Goal: Information Seeking & Learning: Learn about a topic

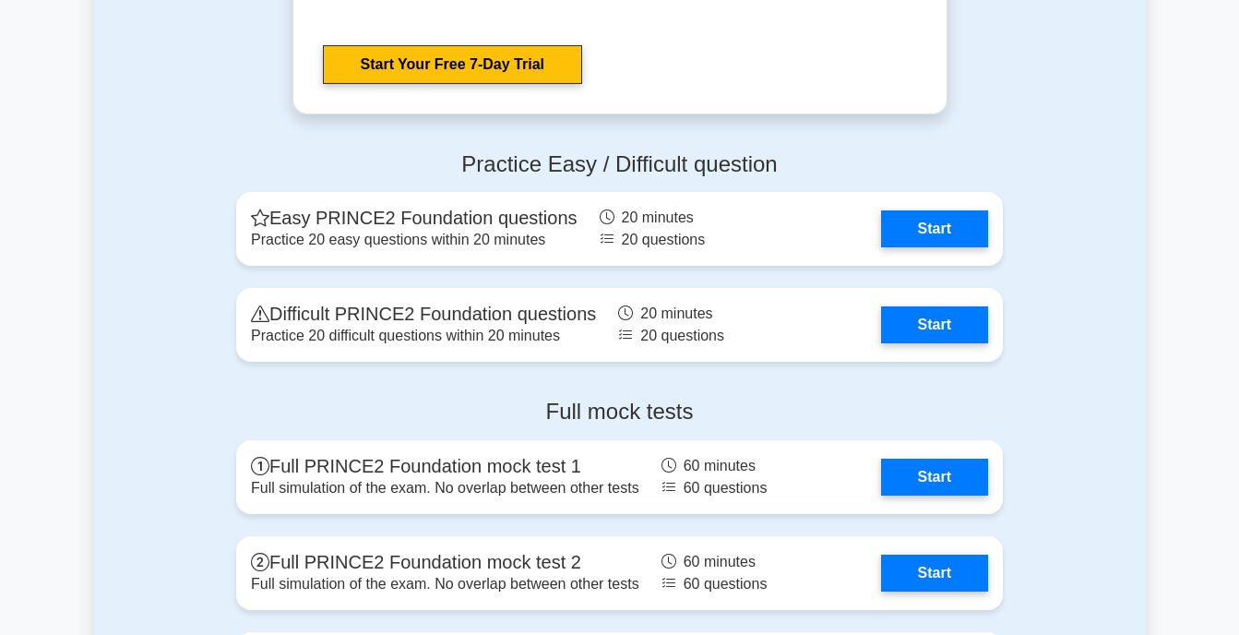
scroll to position [2383, 0]
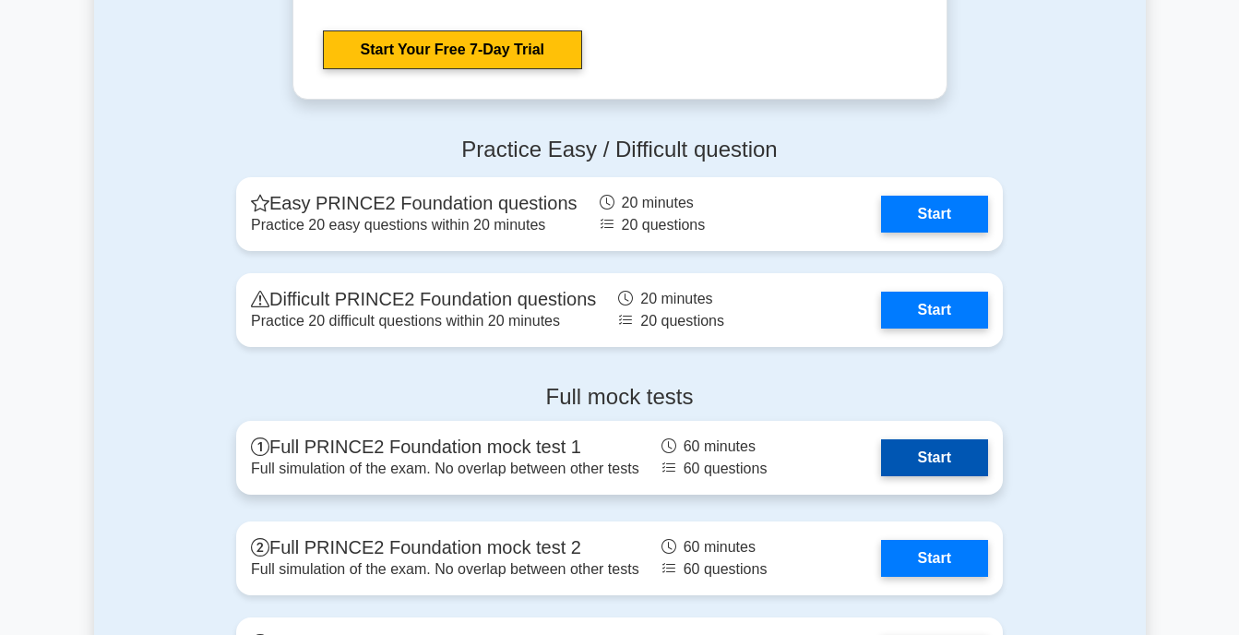
click at [975, 456] on link "Start" at bounding box center [934, 457] width 107 height 37
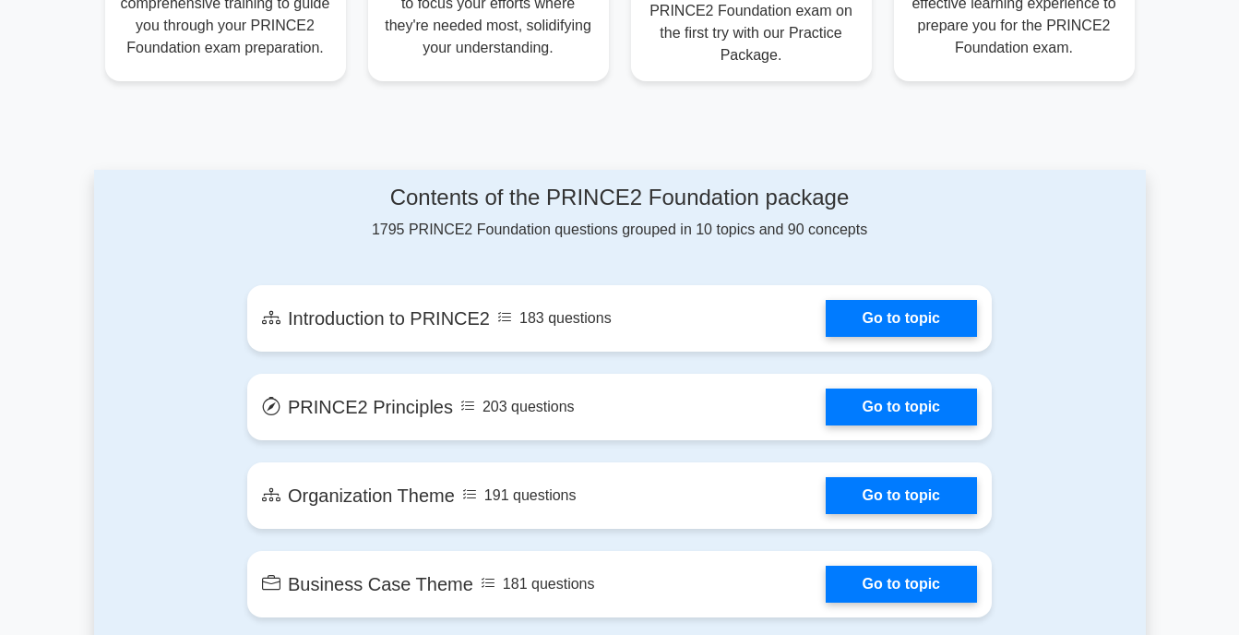
scroll to position [873, 0]
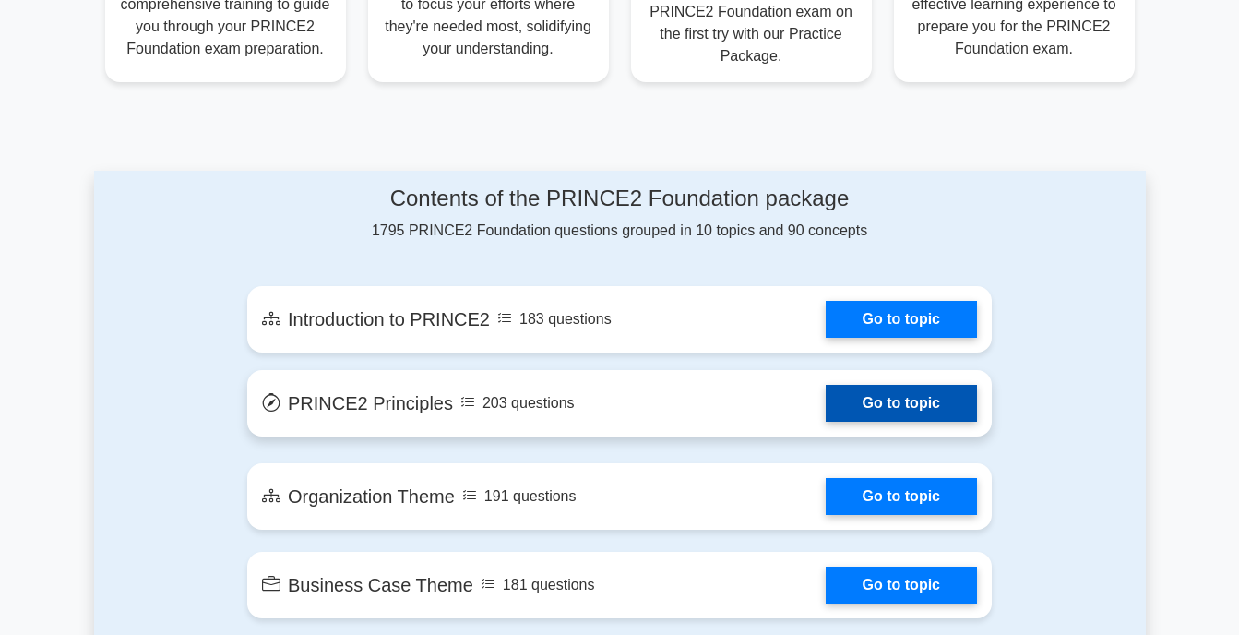
click at [955, 410] on link "Go to topic" at bounding box center [901, 403] width 151 height 37
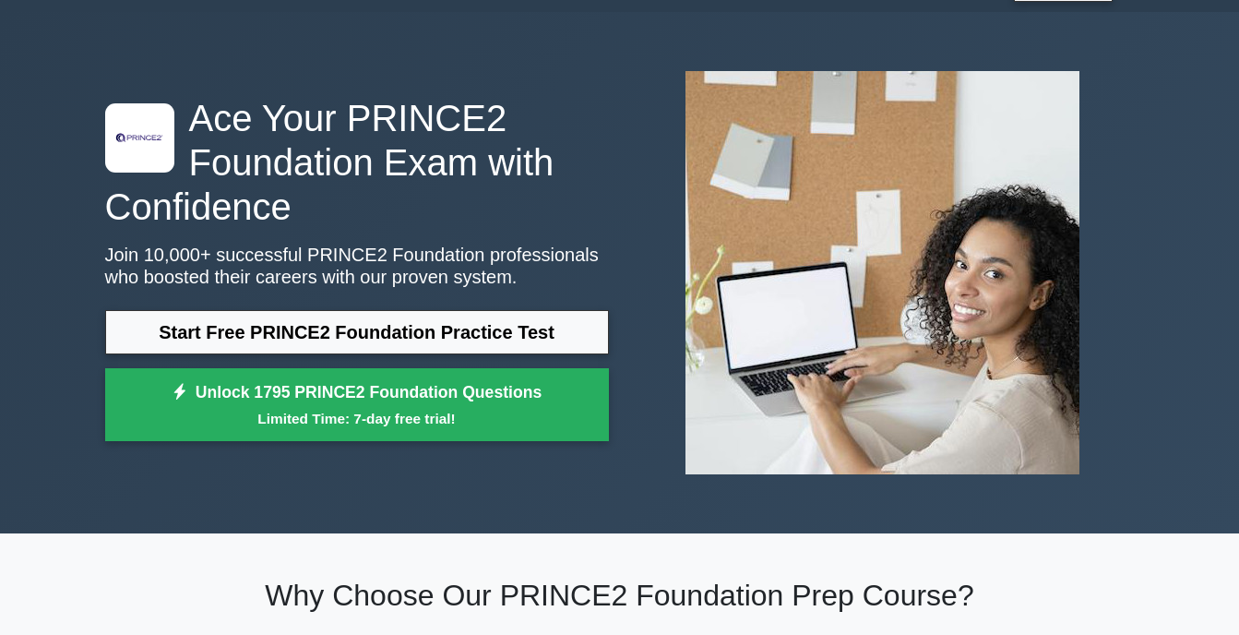
scroll to position [19, 0]
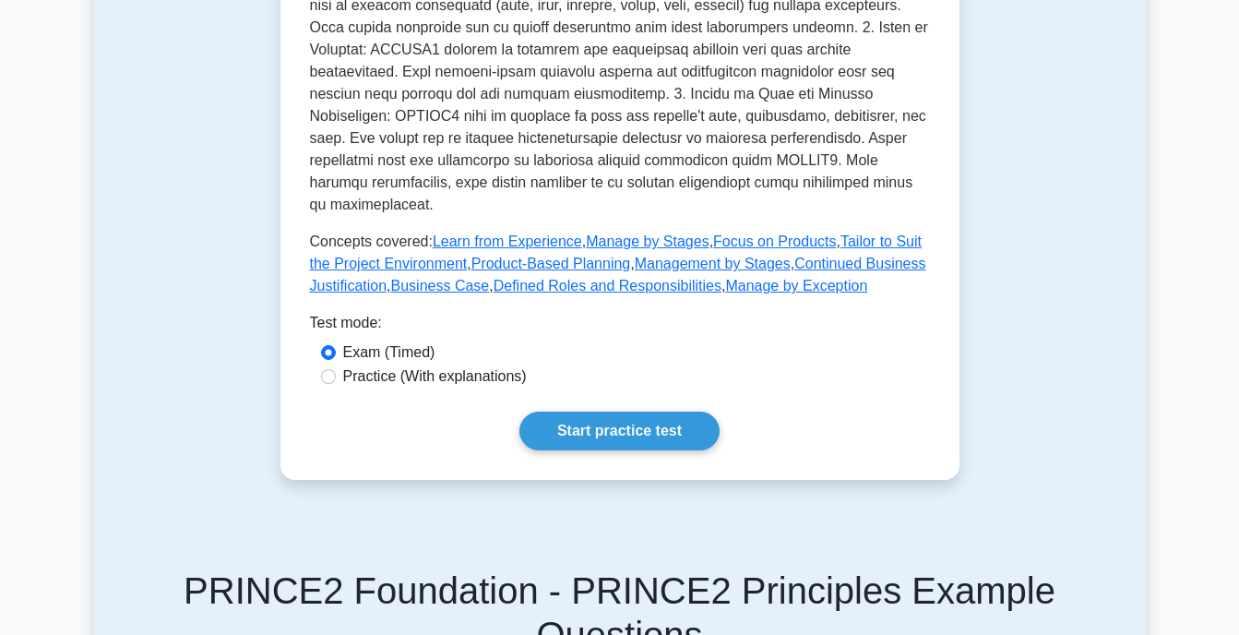
scroll to position [765, 0]
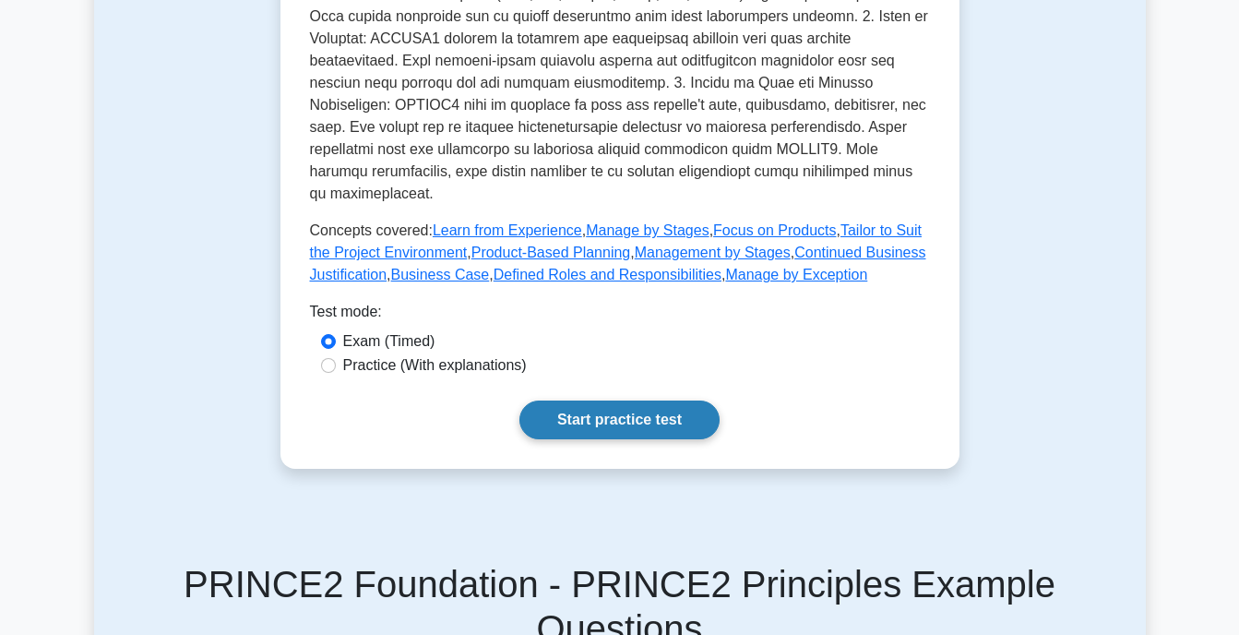
click at [683, 404] on link "Start practice test" at bounding box center [619, 419] width 200 height 39
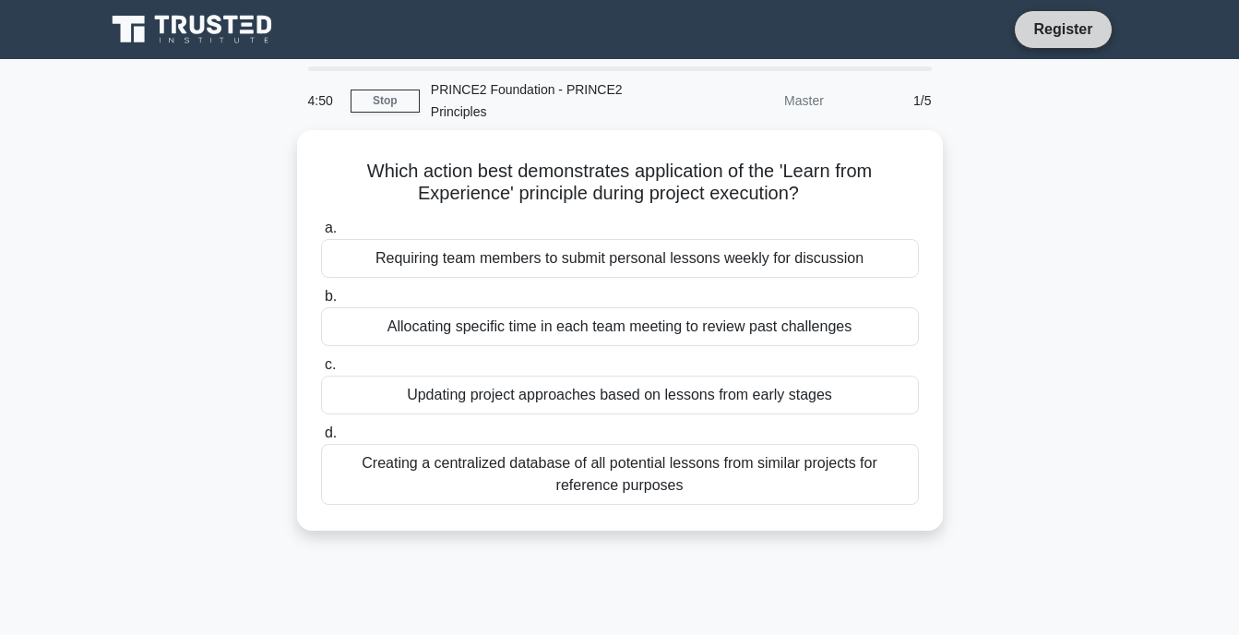
click at [1080, 33] on link "Register" at bounding box center [1062, 29] width 81 height 23
